Goal: Information Seeking & Learning: Learn about a topic

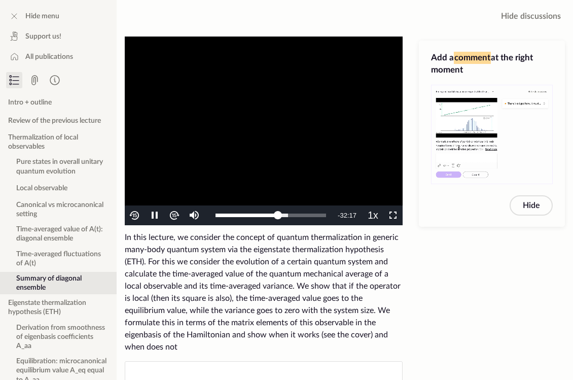
scroll to position [6, 0]
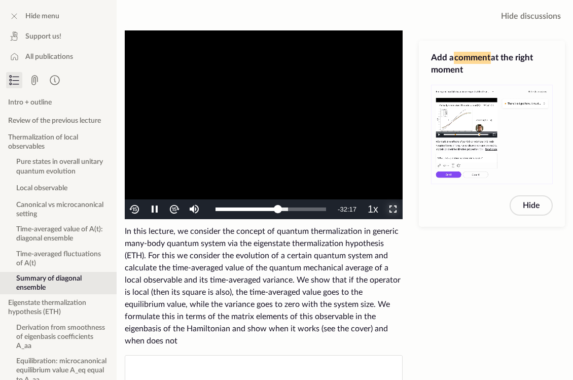
click at [393, 209] on span "Video Player" at bounding box center [393, 209] width 0 height 0
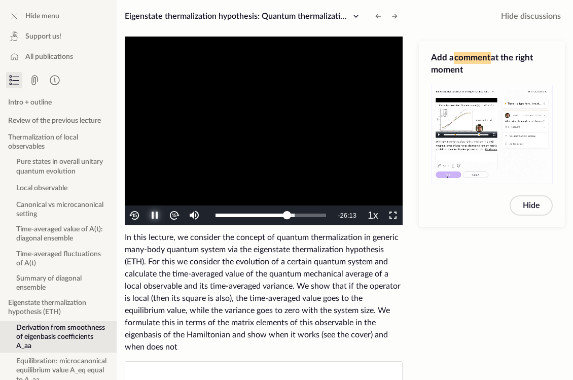
click at [155, 215] on span "Video Player" at bounding box center [155, 215] width 0 height 0
click at [393, 215] on span "Video Player" at bounding box center [393, 215] width 0 height 0
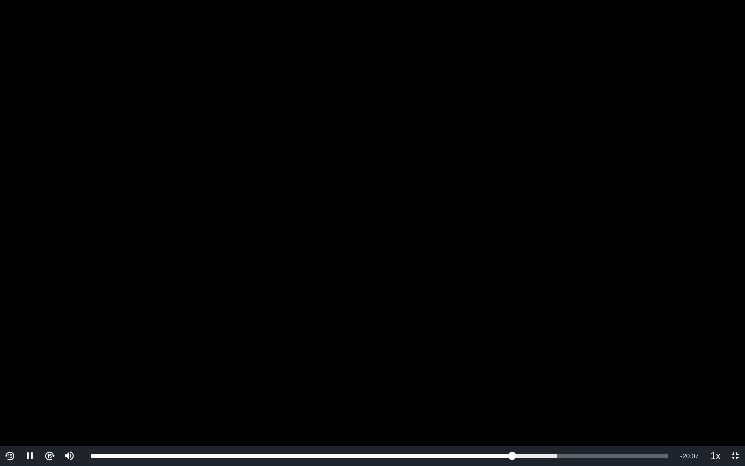
click at [156, 165] on video "To view this video please enable JavaScript, and consider upgrading to a web br…" at bounding box center [372, 233] width 745 height 466
click at [572, 379] on span "Video Player" at bounding box center [735, 457] width 0 height 0
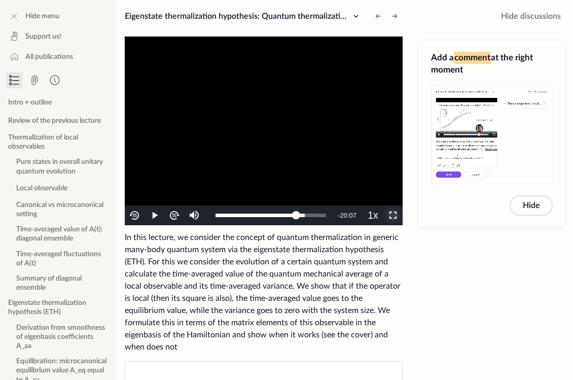
click at [383, 205] on button "Fullscreen" at bounding box center [393, 215] width 20 height 20
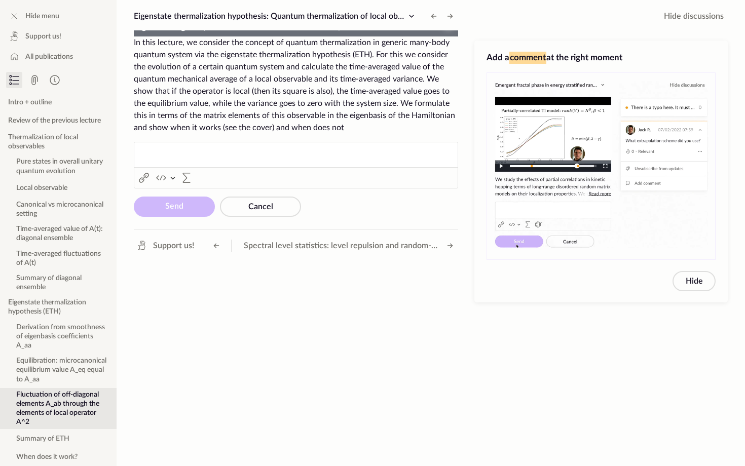
click at [438, 17] on button "Non-Fullscreen" at bounding box center [448, 27] width 20 height 20
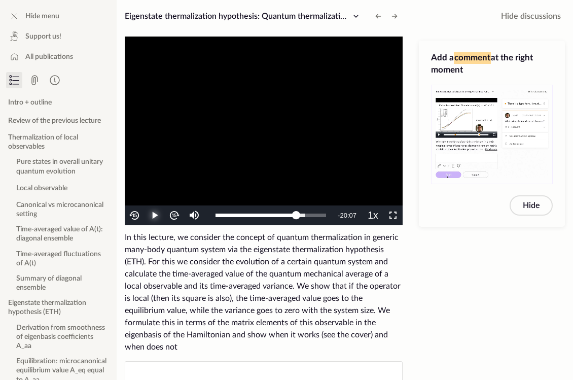
click at [155, 215] on span "Video Player" at bounding box center [155, 215] width 0 height 0
click at [393, 215] on span "Video Player" at bounding box center [393, 215] width 0 height 0
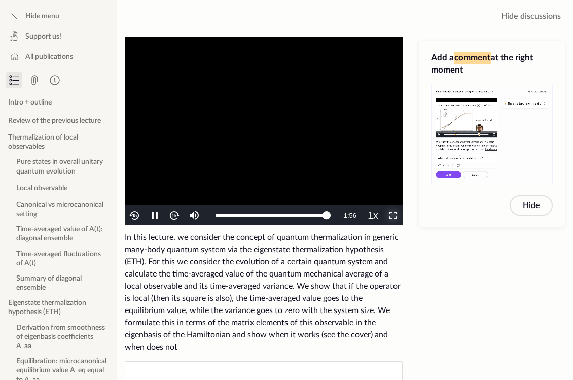
scroll to position [101, 0]
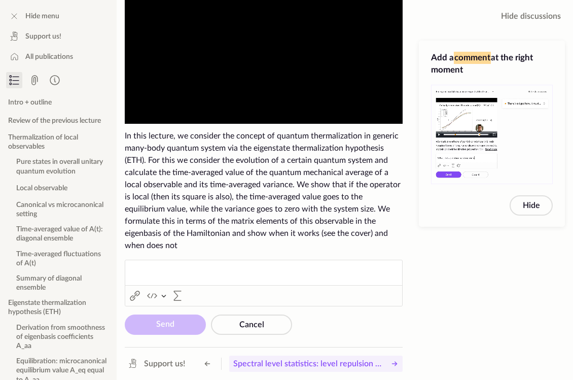
click at [390, 363] on icon at bounding box center [394, 363] width 12 height 12
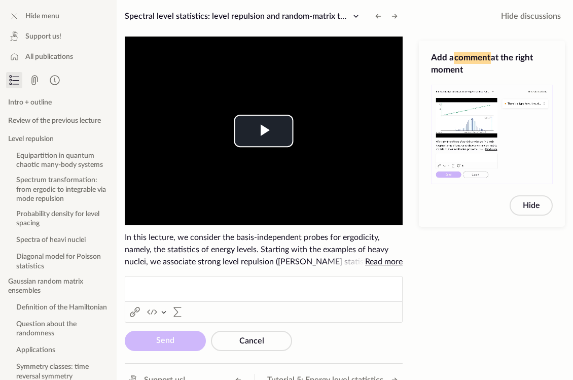
scroll to position [16, 0]
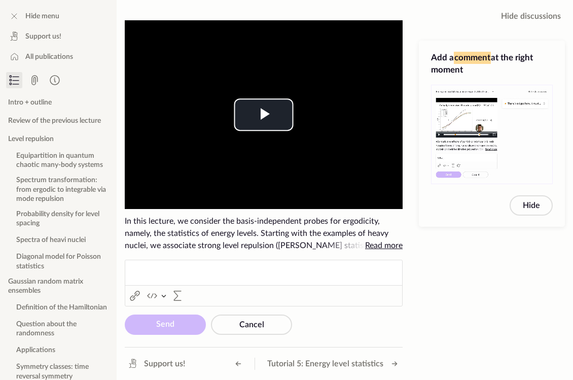
click at [373, 248] on span "Read more" at bounding box center [383, 245] width 37 height 8
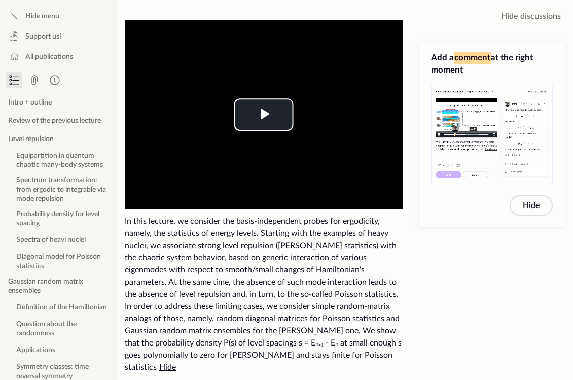
click at [176, 363] on span "Hide" at bounding box center [167, 367] width 17 height 8
